Goal: Information Seeking & Learning: Learn about a topic

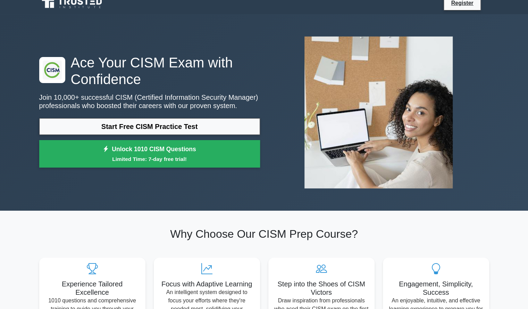
scroll to position [5, 0]
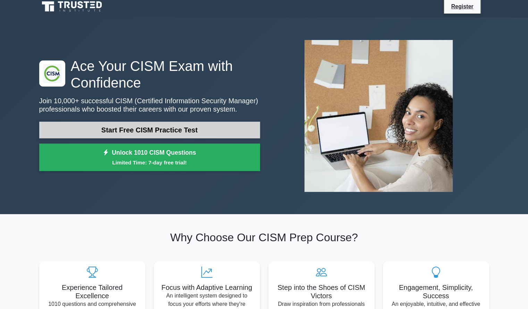
click at [122, 129] on link "Start Free CISM Practice Test" at bounding box center [149, 130] width 221 height 17
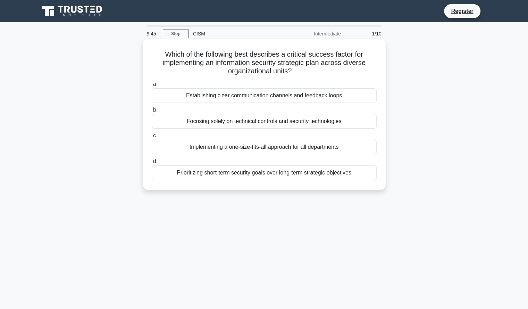
click at [355, 94] on div "Establishing clear communication channels and feedback loops" at bounding box center [264, 95] width 225 height 15
click at [152, 87] on input "a. Establishing clear communication channels and feedback loops" at bounding box center [152, 84] width 0 height 5
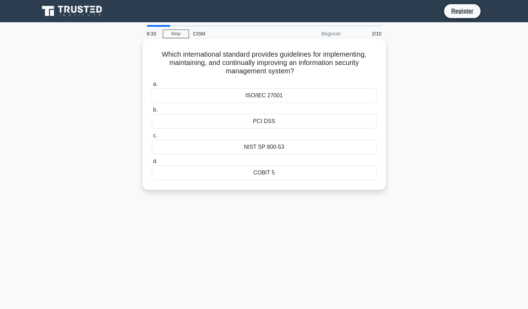
click at [345, 173] on div "COBIT 5" at bounding box center [264, 172] width 225 height 15
click at [152, 164] on input "d. COBIT 5" at bounding box center [152, 161] width 0 height 5
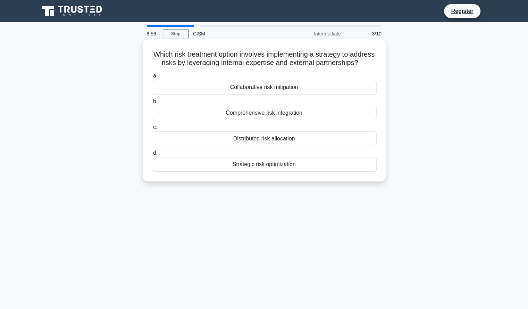
click at [329, 94] on div "Collaborative risk mitigation" at bounding box center [264, 87] width 225 height 15
click at [152, 78] on input "a. Collaborative risk mitigation" at bounding box center [152, 76] width 0 height 5
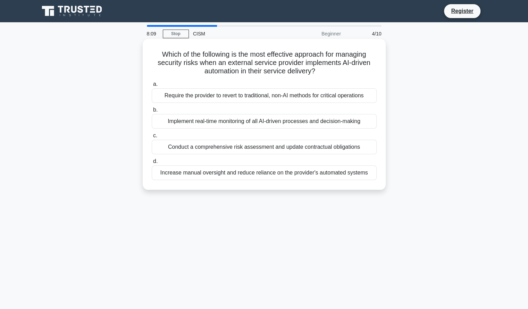
click at [352, 148] on div "Conduct a comprehensive risk assessment and update contractual obligations" at bounding box center [264, 147] width 225 height 15
click at [152, 138] on input "c. Conduct a comprehensive risk assessment and update contractual obligations" at bounding box center [152, 135] width 0 height 5
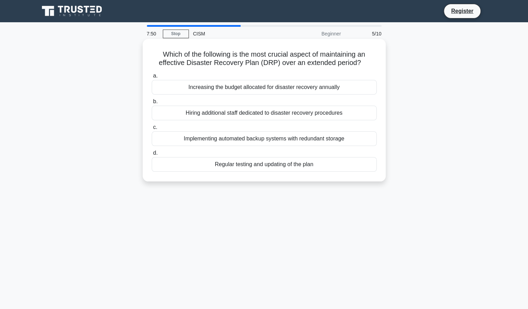
click at [330, 165] on div "Regular testing and updating of the plan" at bounding box center [264, 164] width 225 height 15
click at [152, 155] on input "d. Regular testing and updating of the plan" at bounding box center [152, 153] width 0 height 5
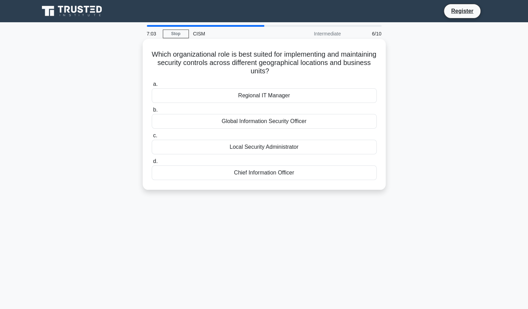
click at [340, 172] on div "Chief Information Officer" at bounding box center [264, 172] width 225 height 15
click at [152, 164] on input "d. Chief Information Officer" at bounding box center [152, 161] width 0 height 5
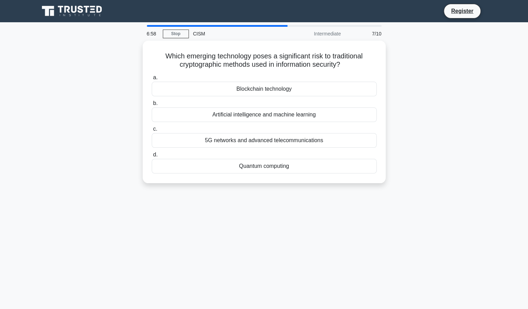
click at [396, 158] on div "Which emerging technology poses a significant risk to traditional cryptographic…" at bounding box center [264, 116] width 459 height 151
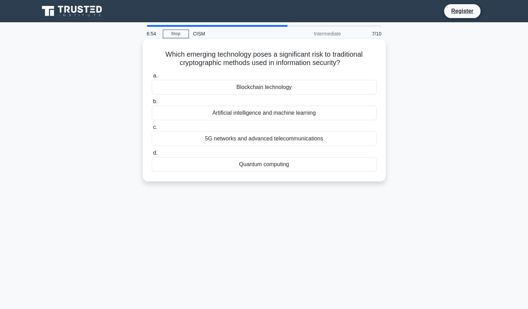
click at [321, 115] on div "Artificial intelligence and machine learning" at bounding box center [264, 113] width 225 height 15
click at [152, 104] on input "b. Artificial intelligence and machine learning" at bounding box center [152, 101] width 0 height 5
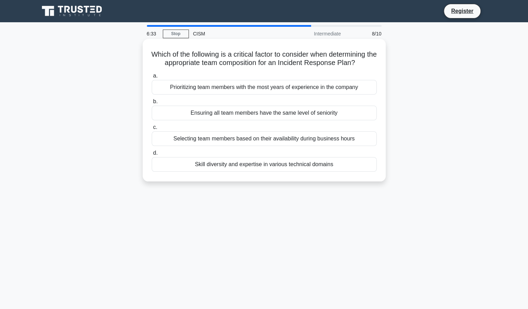
click at [335, 165] on div "Skill diversity and expertise in various technical domains" at bounding box center [264, 164] width 225 height 15
click at [152, 155] on input "d. Skill diversity and expertise in various technical domains" at bounding box center [152, 153] width 0 height 5
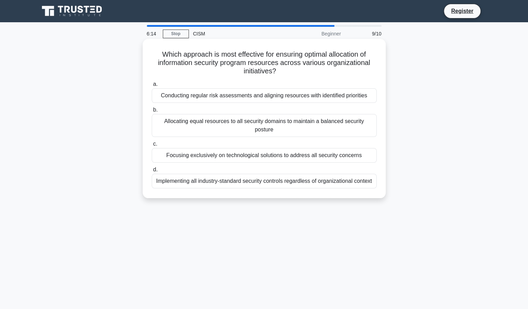
click at [351, 94] on div "Conducting regular risk assessments and aligning resources with identified prio…" at bounding box center [264, 95] width 225 height 15
click at [152, 87] on input "a. Conducting regular risk assessments and aligning resources with identified p…" at bounding box center [152, 84] width 0 height 5
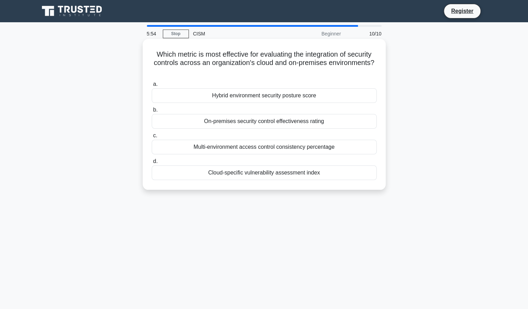
click at [358, 153] on div "Multi-environment access control consistency percentage" at bounding box center [264, 147] width 225 height 15
click at [152, 138] on input "c. Multi-environment access control consistency percentage" at bounding box center [152, 135] width 0 height 5
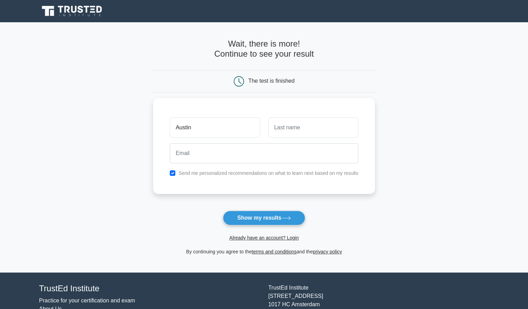
type input "Austin"
type input "[PERSON_NAME]"
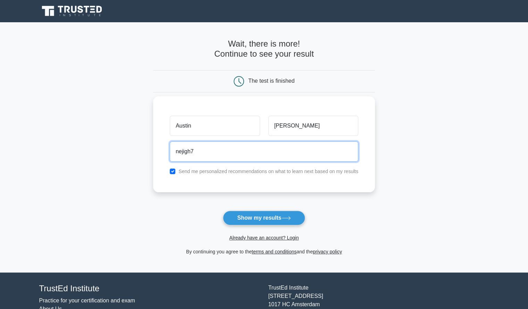
type input "[EMAIL_ADDRESS][DOMAIN_NAME]"
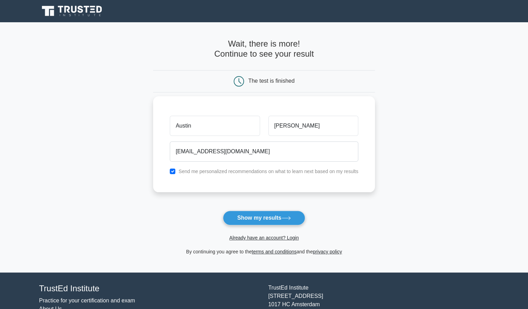
click at [208, 169] on label "Send me personalized recommendations on what to learn next based on my results" at bounding box center [269, 171] width 180 height 6
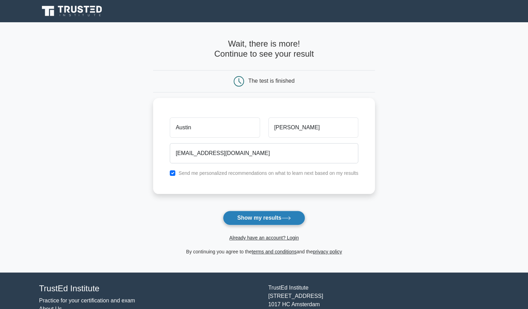
click at [247, 219] on button "Show my results" at bounding box center [264, 218] width 82 height 15
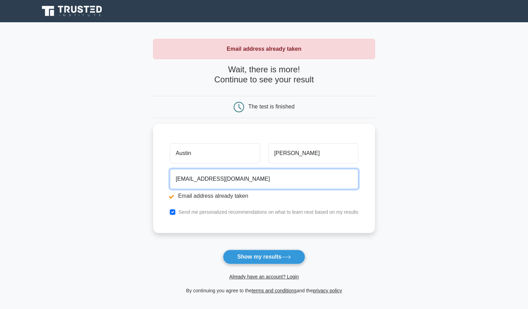
drag, startPoint x: 227, startPoint y: 176, endPoint x: 141, endPoint y: 190, distance: 86.3
click at [141, 190] on main "Email address already taken Wait, there is more! Continue to see your result Th…" at bounding box center [264, 166] width 528 height 289
type input "bluespyke28@gmail.com"
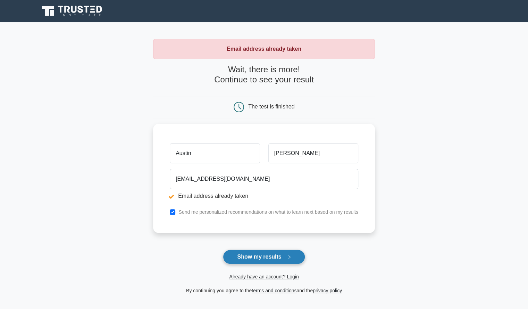
click at [255, 259] on button "Show my results" at bounding box center [264, 256] width 82 height 15
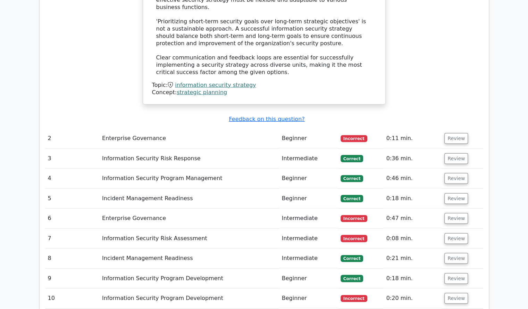
scroll to position [960, 0]
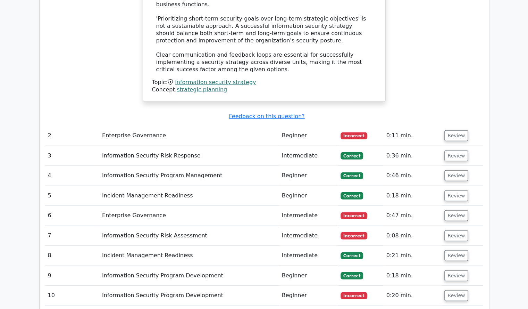
click at [138, 126] on td "Enterprise Governance" at bounding box center [189, 136] width 180 height 20
click at [464, 130] on button "Review" at bounding box center [457, 135] width 24 height 11
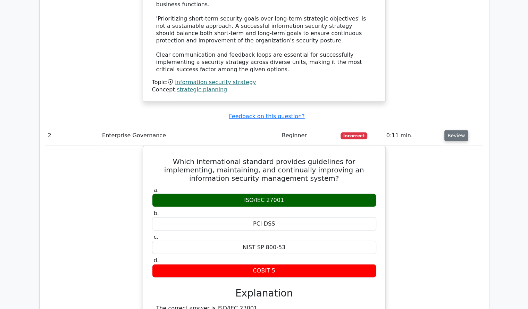
click at [464, 130] on button "Review" at bounding box center [457, 135] width 24 height 11
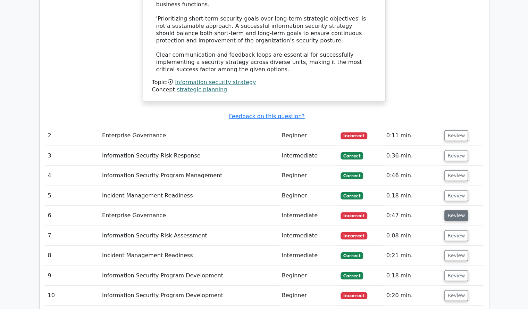
click at [456, 210] on button "Review" at bounding box center [457, 215] width 24 height 11
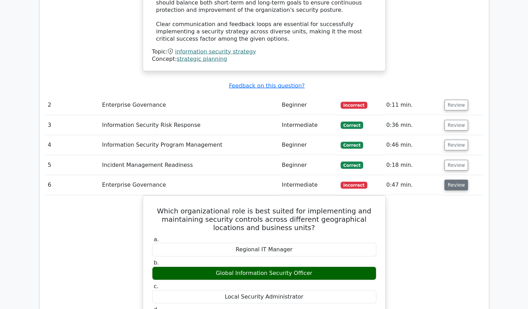
scroll to position [991, 0]
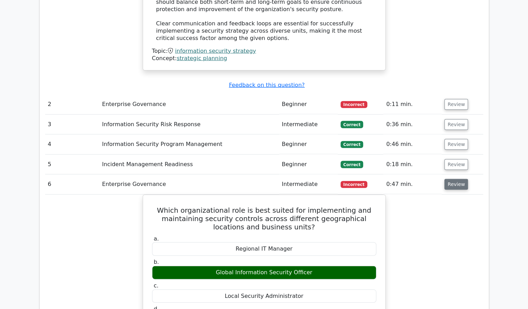
click at [451, 179] on button "Review" at bounding box center [457, 184] width 24 height 11
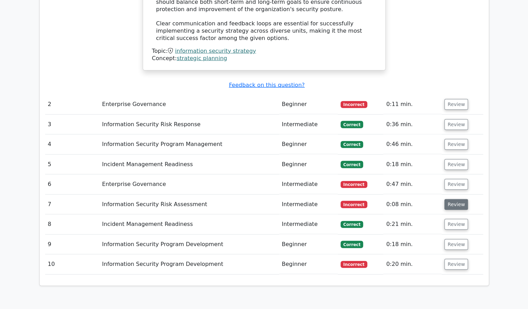
click at [454, 199] on button "Review" at bounding box center [457, 204] width 24 height 11
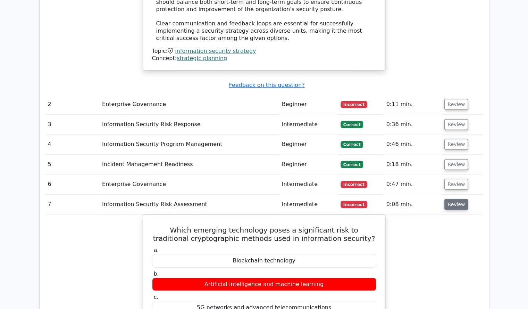
click at [452, 199] on button "Review" at bounding box center [457, 204] width 24 height 11
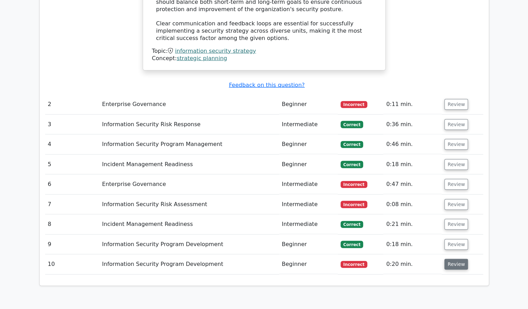
click at [452, 259] on button "Review" at bounding box center [457, 264] width 24 height 11
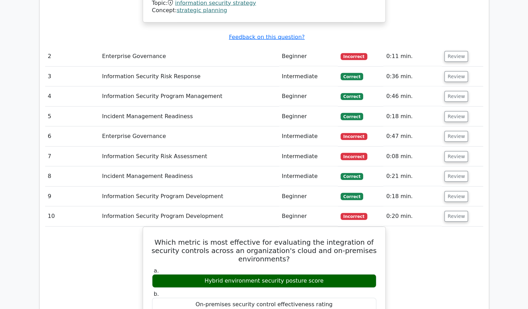
scroll to position [1039, 0]
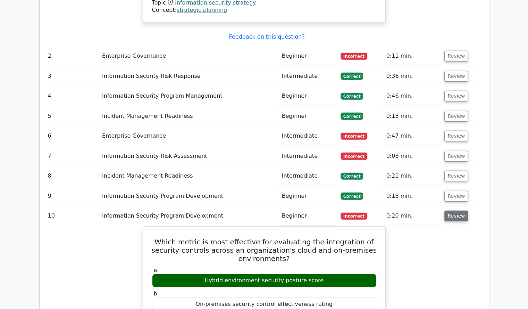
click at [449, 211] on button "Review" at bounding box center [457, 216] width 24 height 11
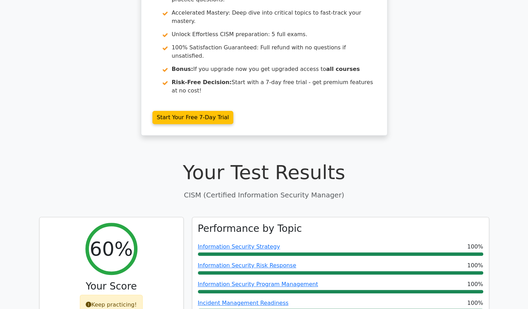
scroll to position [0, 0]
